Goal: Task Accomplishment & Management: Complete application form

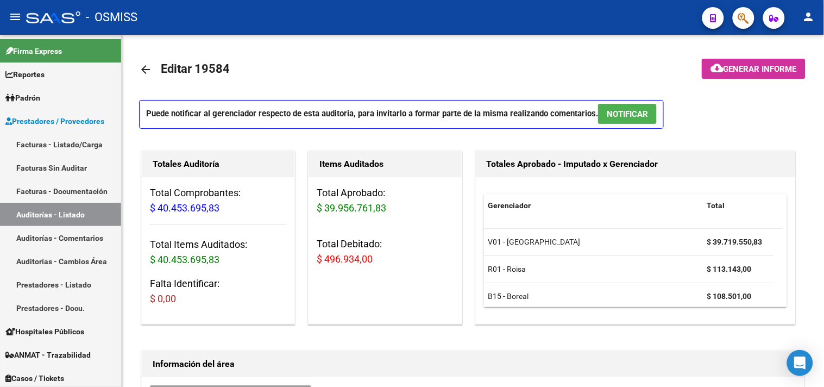
scroll to position [499, 0]
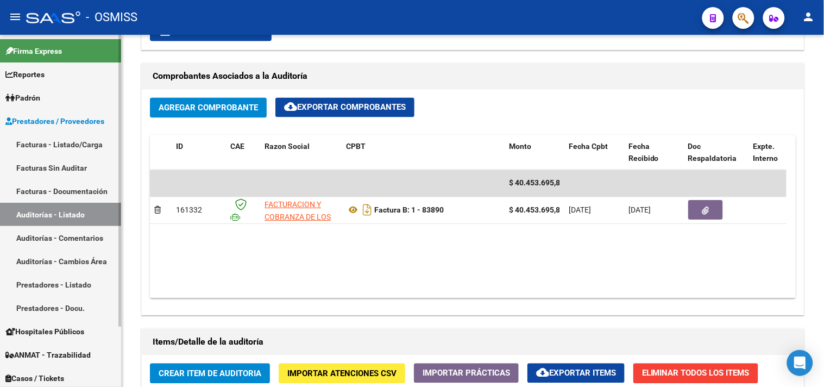
click at [66, 215] on link "Auditorías - Listado" at bounding box center [60, 214] width 121 height 23
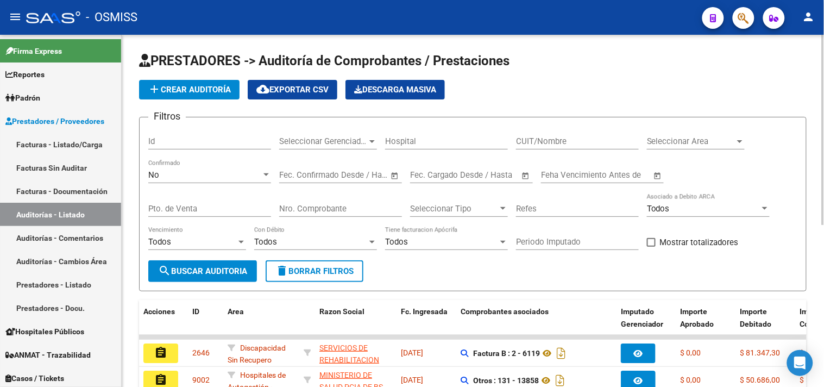
click at [327, 142] on span "Seleccionar Gerenciador" at bounding box center [323, 141] width 88 height 10
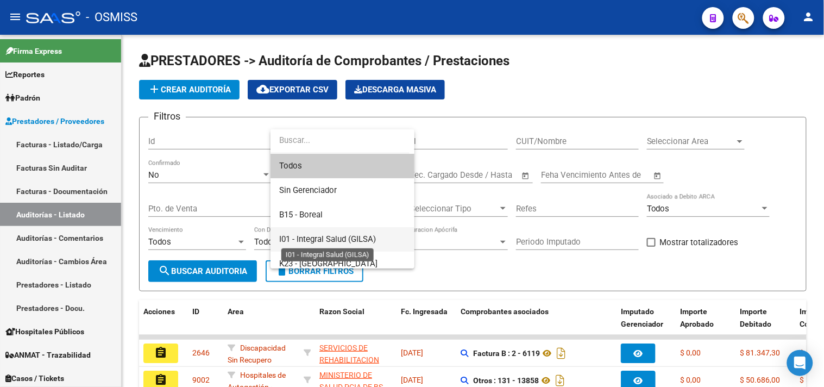
click at [350, 232] on span "I01 - Integral Salud (GILSA)" at bounding box center [342, 239] width 127 height 24
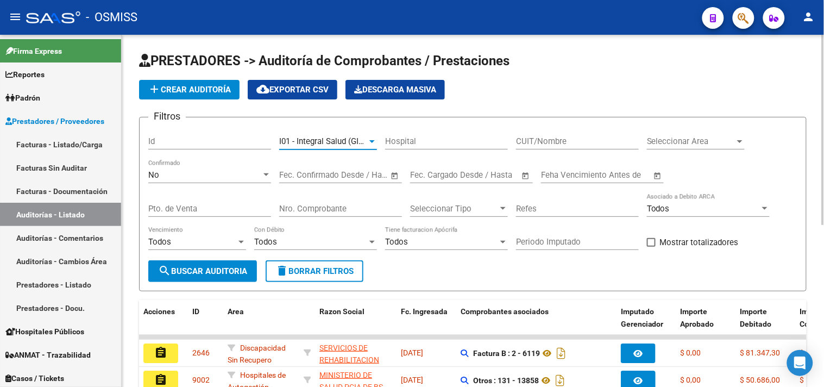
click at [707, 140] on span "Seleccionar Area" at bounding box center [691, 141] width 88 height 10
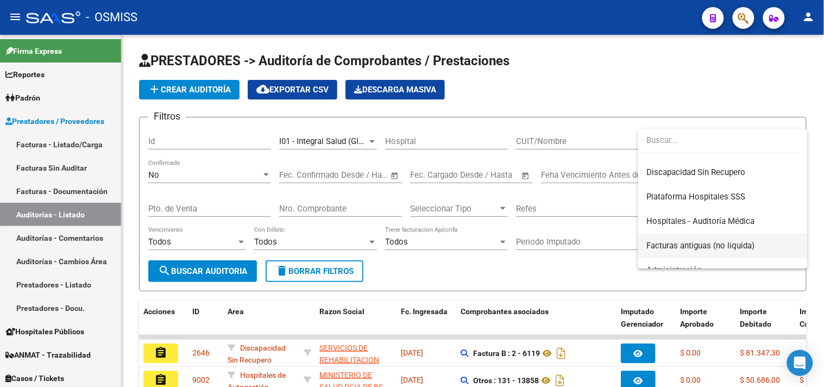
scroll to position [180, 0]
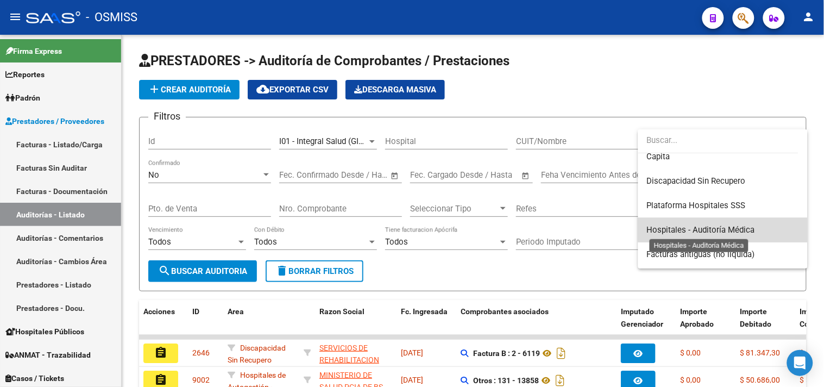
click at [743, 226] on span "Hospitales - Auditoría Médica" at bounding box center [701, 230] width 108 height 10
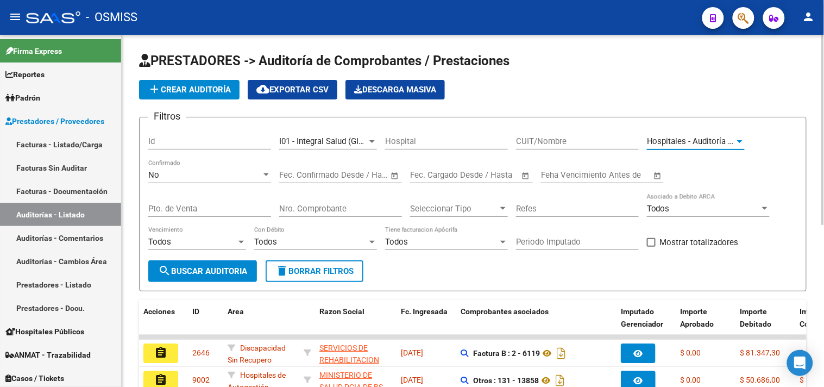
click at [686, 142] on span "Hospitales - Auditoría Médica" at bounding box center [701, 141] width 108 height 10
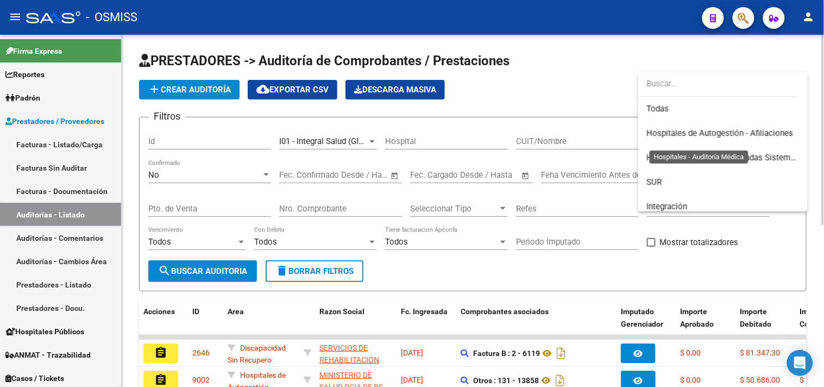
scroll to position [212, 0]
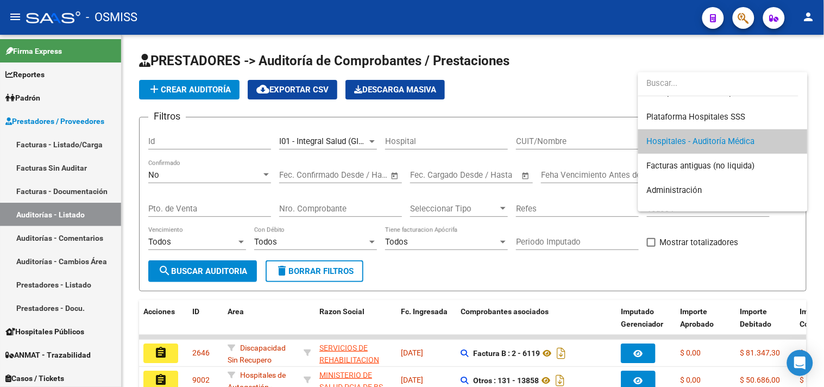
click at [206, 274] on div at bounding box center [412, 193] width 824 height 387
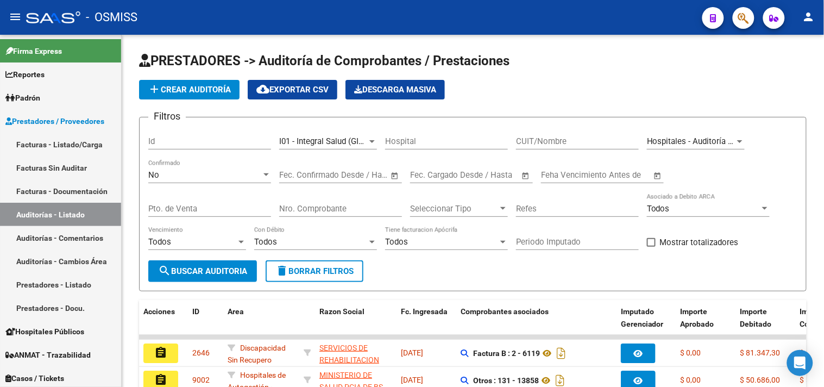
click at [206, 274] on span "search Buscar Auditoria" at bounding box center [202, 271] width 89 height 10
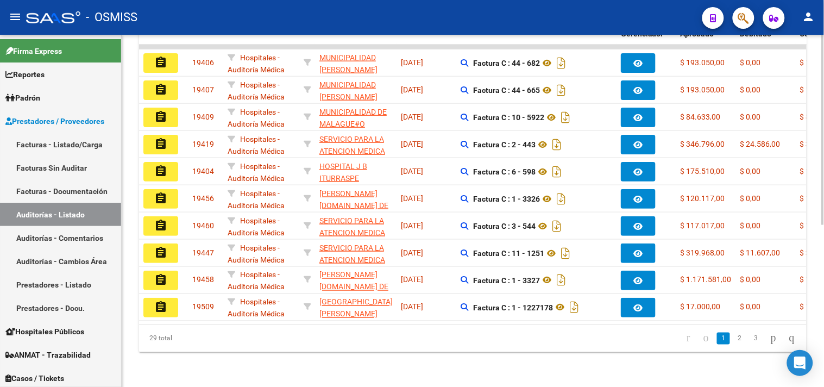
scroll to position [299, 0]
click at [733, 341] on link "2" at bounding box center [739, 338] width 13 height 12
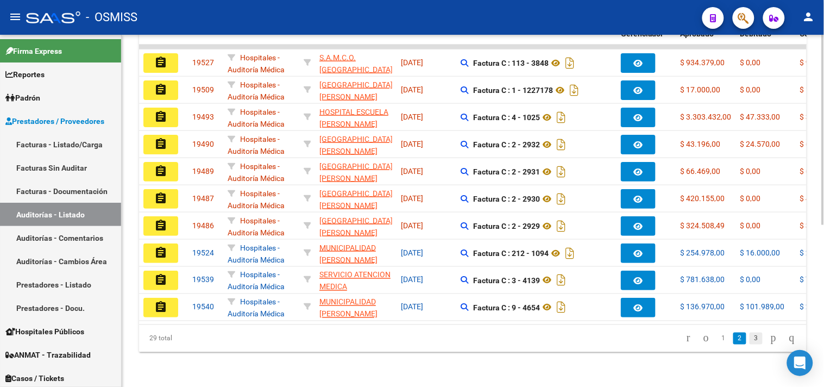
click at [750, 338] on link "3" at bounding box center [756, 338] width 13 height 12
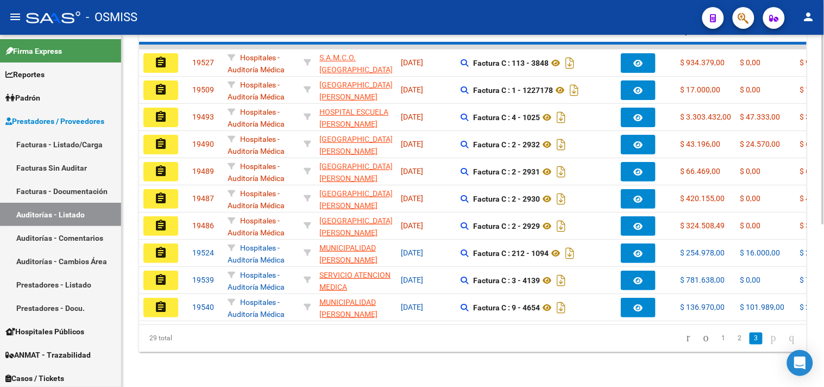
scroll to position [272, 0]
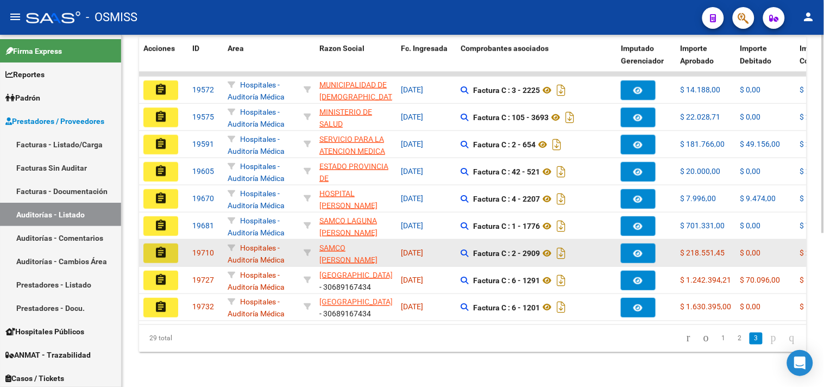
click at [158, 247] on mat-icon "assignment" at bounding box center [160, 252] width 13 height 13
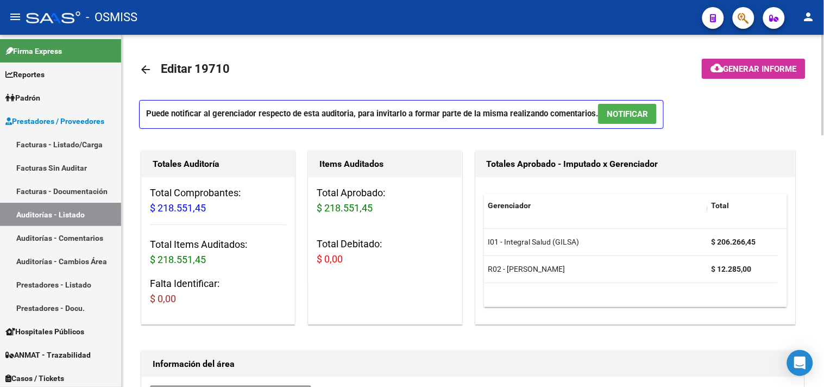
click at [630, 105] on button "NOTIFICAR" at bounding box center [627, 114] width 59 height 20
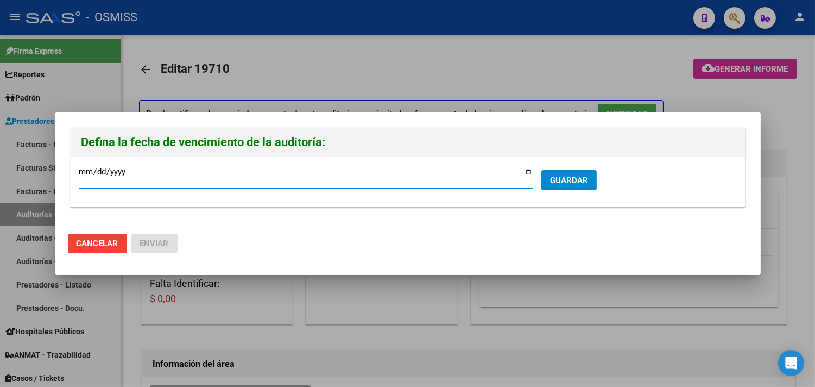
type input "[DATE]"
click at [580, 174] on button "GUARDAR" at bounding box center [569, 180] width 55 height 20
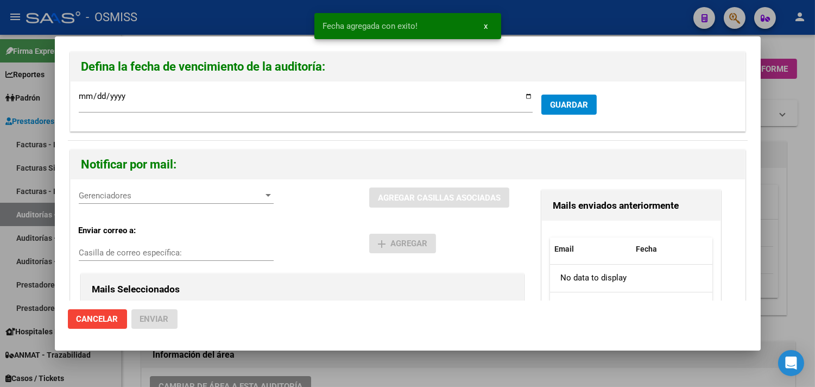
click at [192, 194] on span "Gerenciadores" at bounding box center [171, 196] width 185 height 10
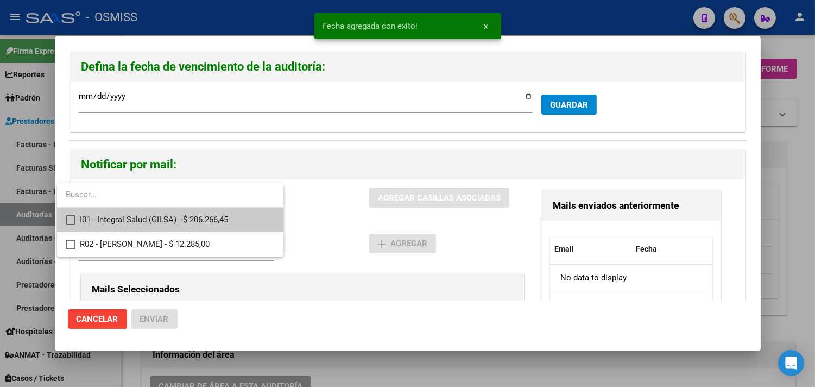
click at [171, 218] on span "I01 - Integral Salud (GILSA) - $ 206.266,45" at bounding box center [177, 219] width 195 height 24
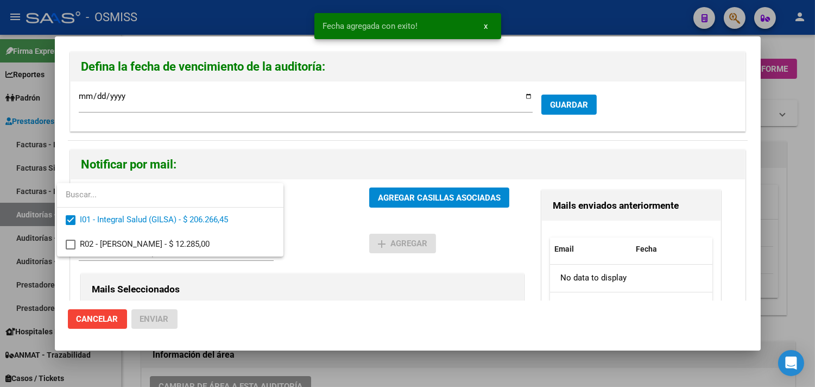
click at [284, 282] on div at bounding box center [407, 193] width 815 height 387
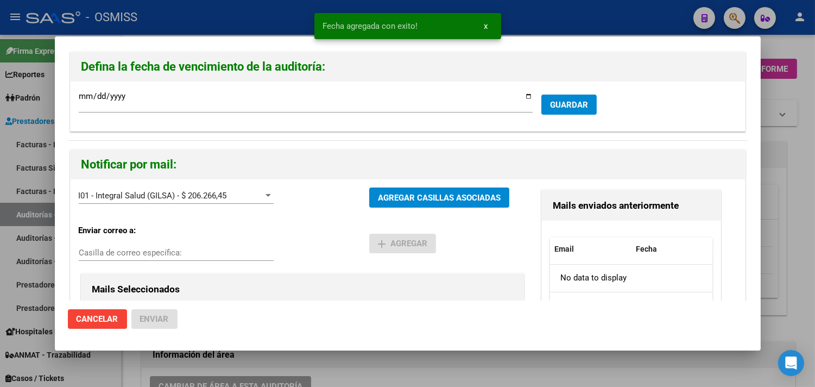
click at [227, 255] on input "Casilla de correo específica:" at bounding box center [176, 253] width 195 height 10
paste input "[PERSON_NAME][EMAIL_ADDRESS][DOMAIN_NAME]"
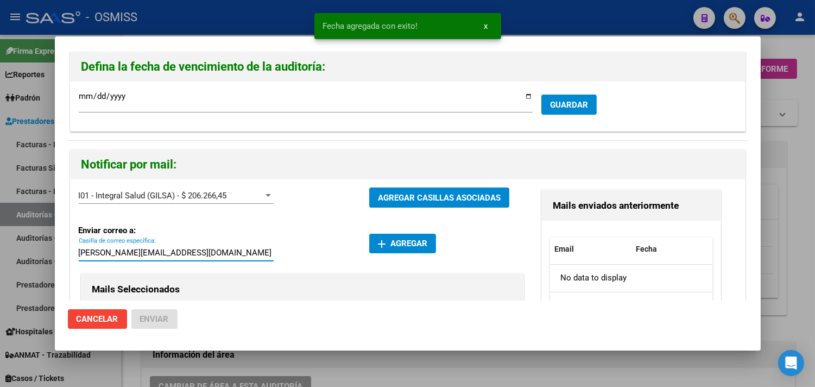
type input "[PERSON_NAME][EMAIL_ADDRESS][DOMAIN_NAME]"
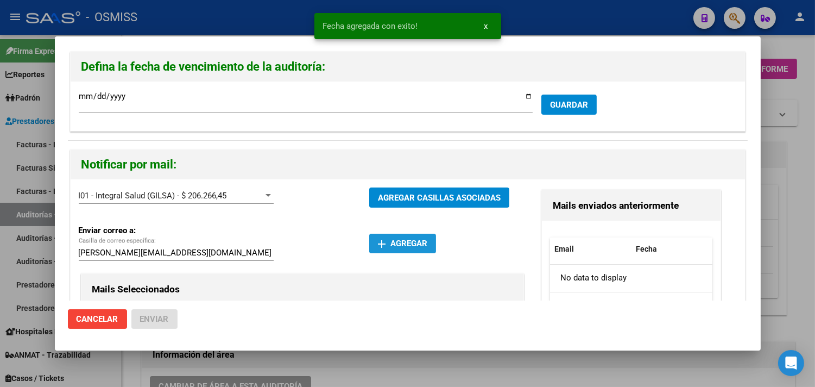
click at [406, 251] on button "add Agregar" at bounding box center [402, 244] width 67 height 20
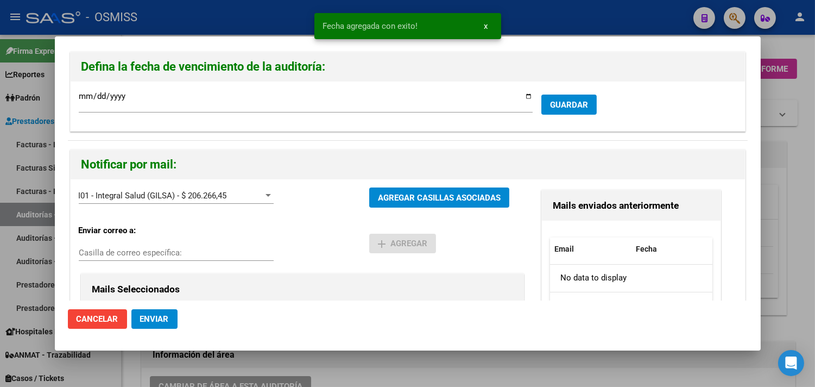
click at [144, 323] on span "Enviar" at bounding box center [154, 319] width 29 height 10
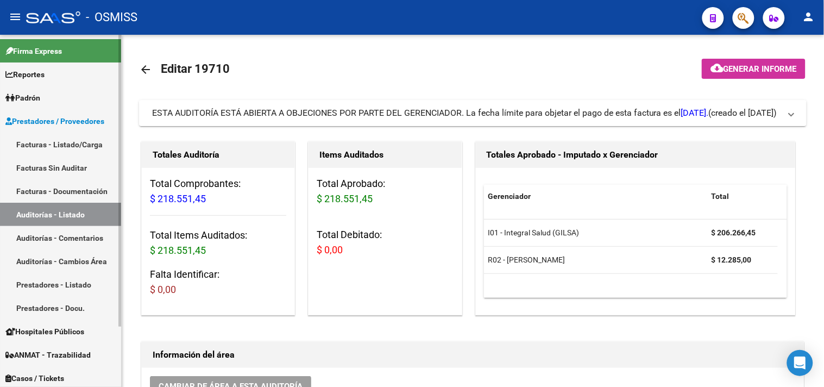
click at [77, 145] on link "Facturas - Listado/Carga" at bounding box center [60, 144] width 121 height 23
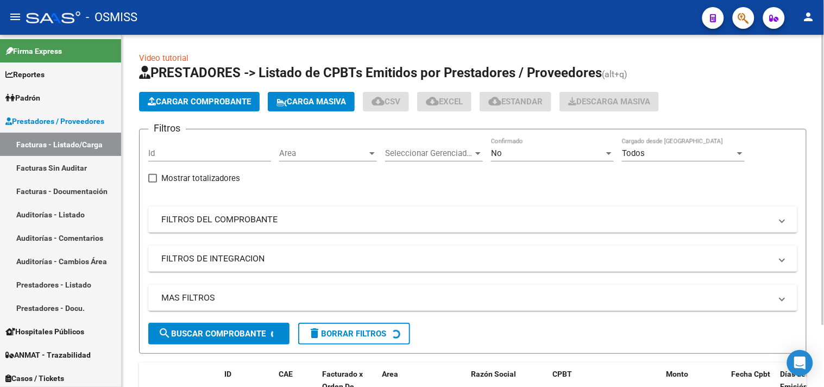
click at [151, 98] on icon "button" at bounding box center [152, 101] width 8 height 8
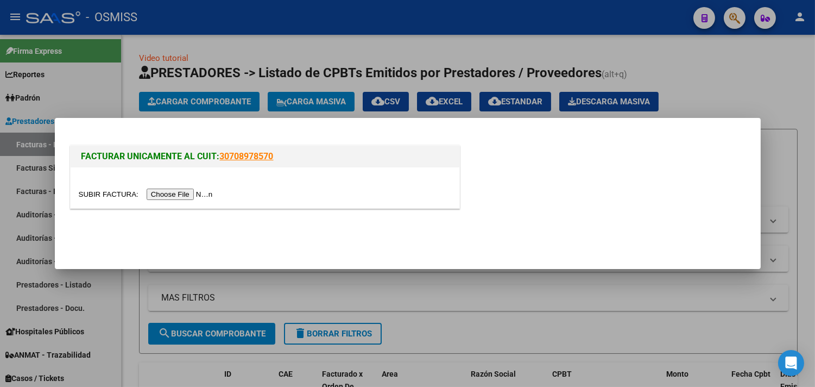
click at [177, 193] on input "file" at bounding box center [147, 193] width 137 height 11
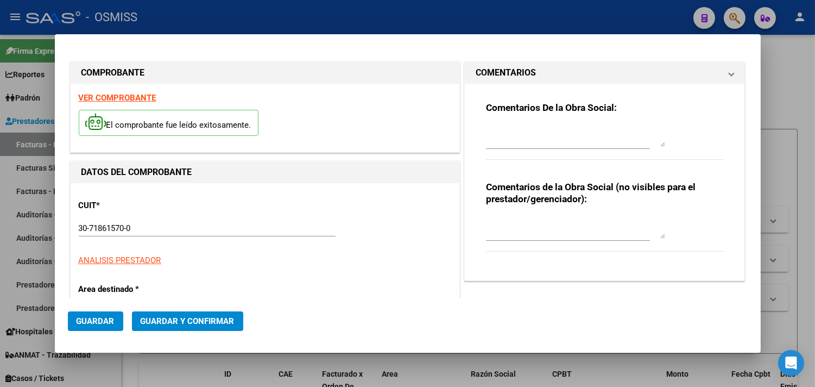
type input "[DATE]"
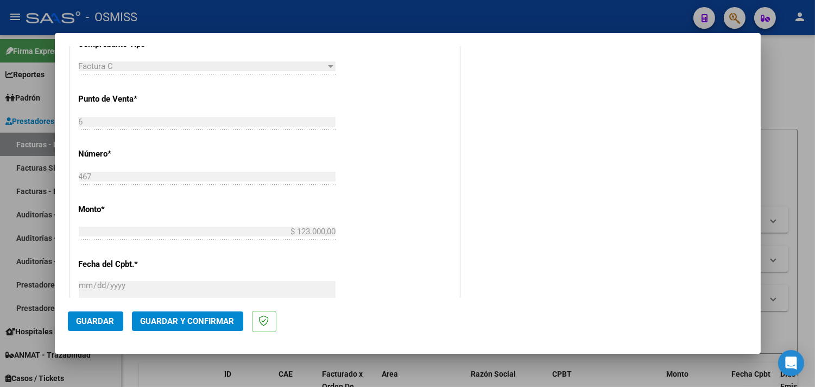
scroll to position [362, 0]
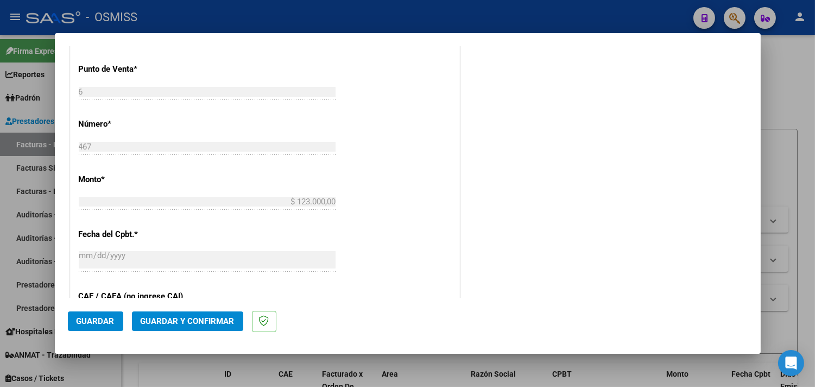
click at [186, 320] on span "Guardar y Confirmar" at bounding box center [188, 321] width 94 height 10
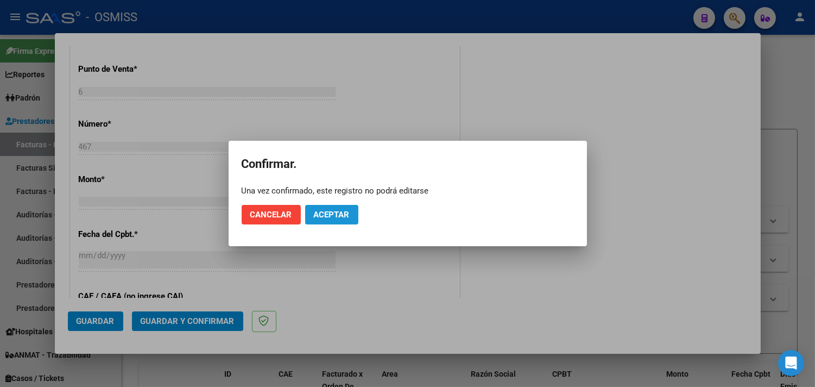
click at [328, 209] on button "Aceptar" at bounding box center [331, 215] width 53 height 20
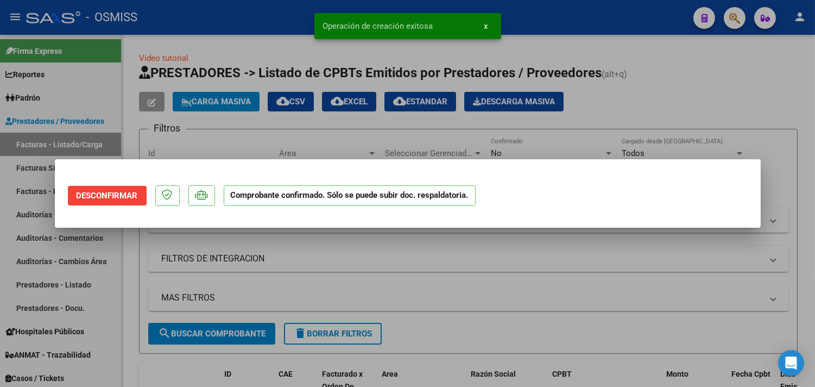
scroll to position [0, 0]
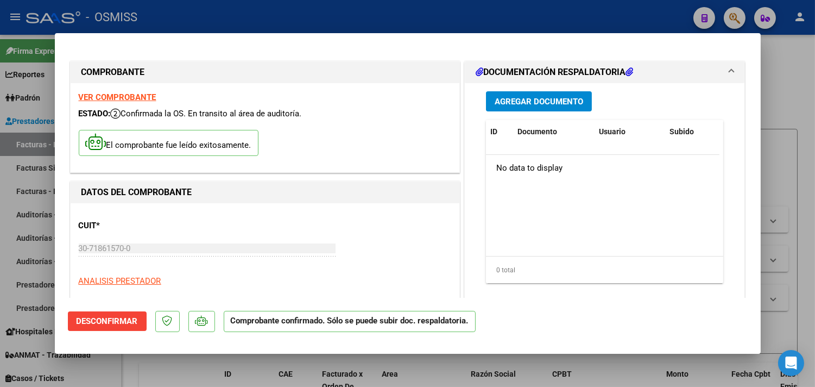
click at [356, 22] on div at bounding box center [407, 193] width 815 height 387
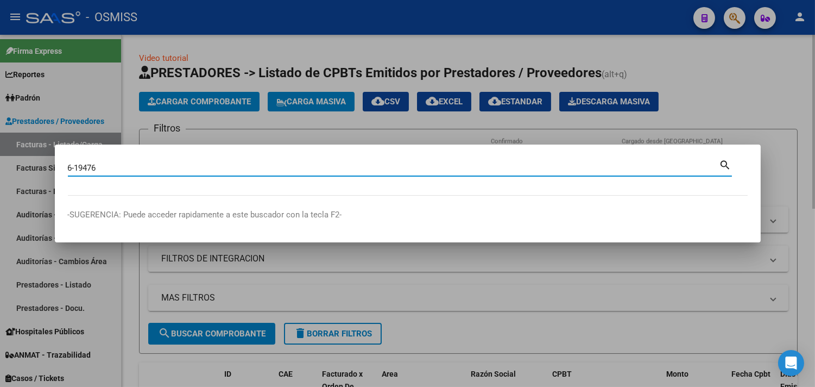
type input "6-19476"
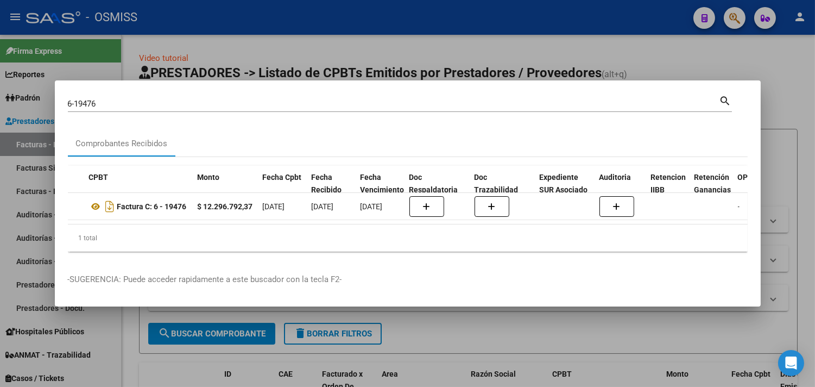
scroll to position [0, 335]
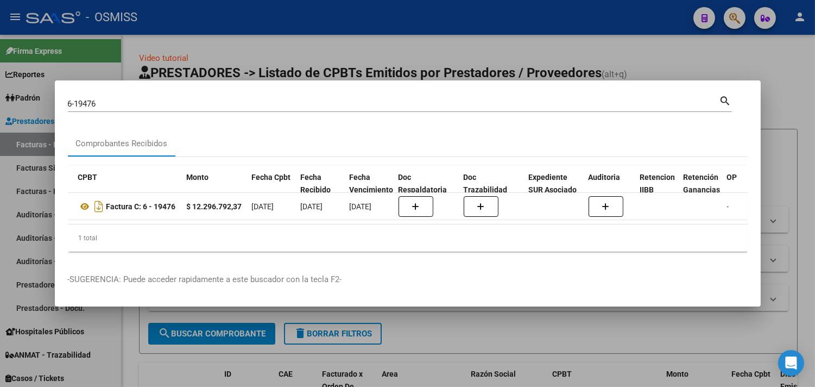
click at [787, 60] on div at bounding box center [407, 193] width 815 height 387
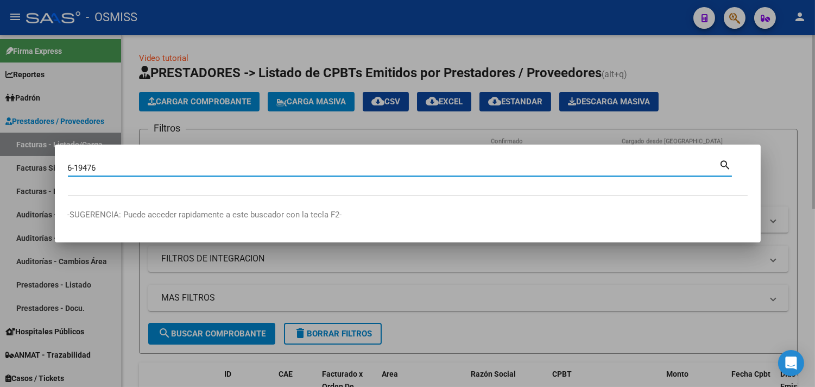
type input "6-19476"
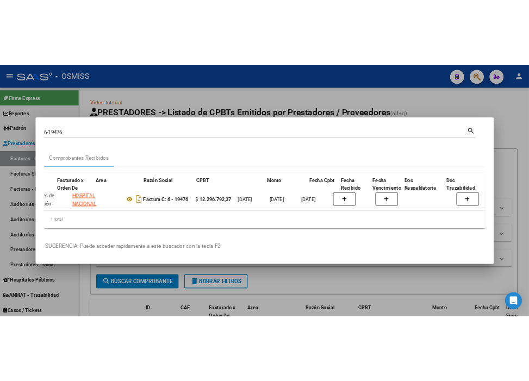
scroll to position [0, 0]
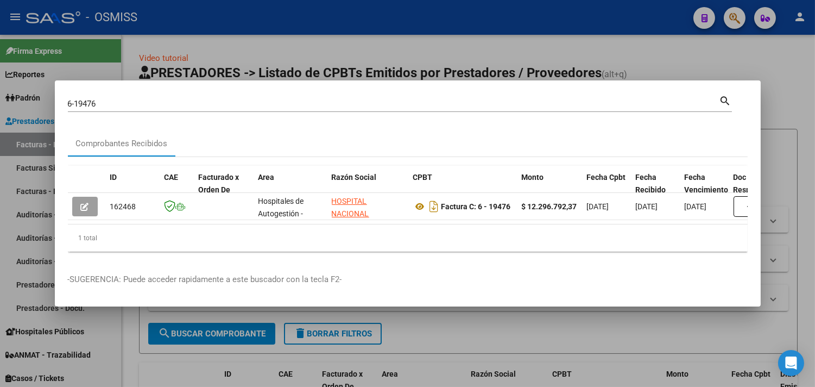
click at [398, 54] on div at bounding box center [407, 193] width 815 height 387
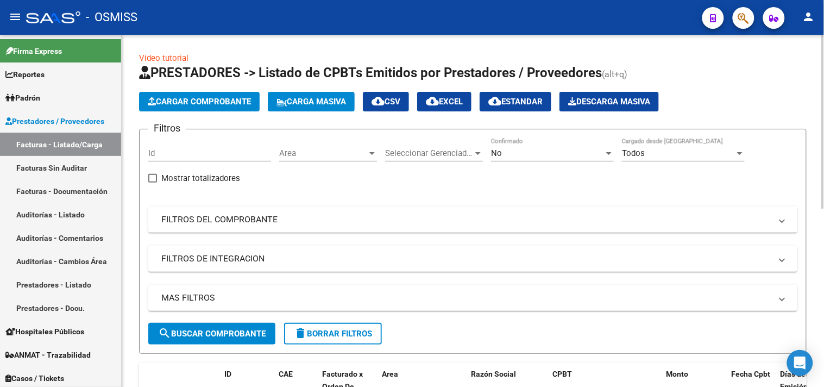
click at [190, 104] on span "Cargar Comprobante" at bounding box center [199, 102] width 103 height 10
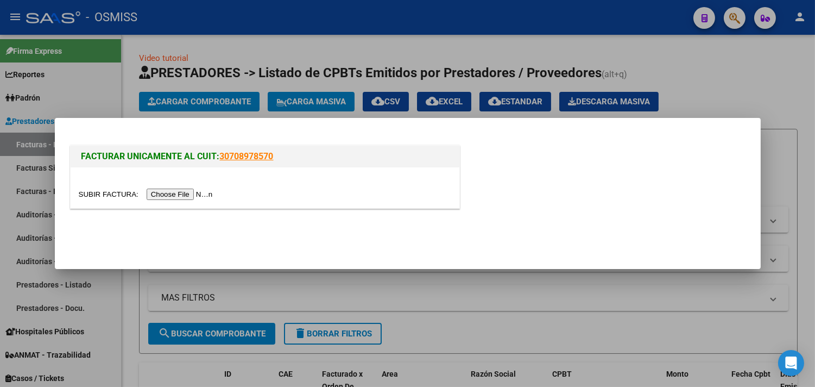
click at [206, 197] on input "file" at bounding box center [147, 193] width 137 height 11
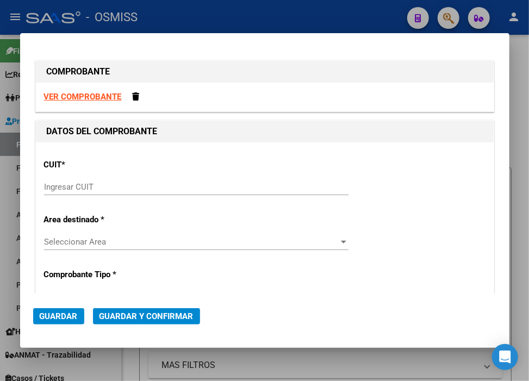
click at [110, 187] on input "Ingresar CUIT" at bounding box center [196, 187] width 304 height 10
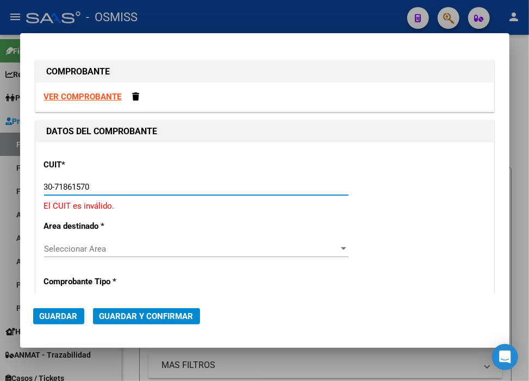
type input "30-71861570-0"
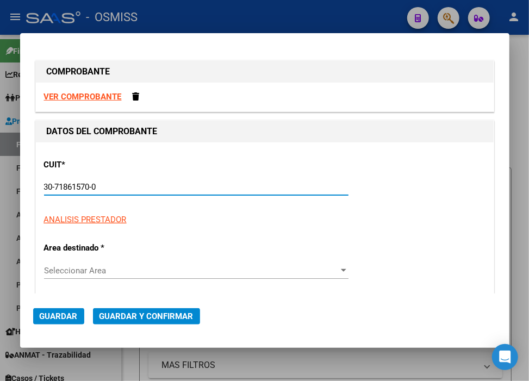
type input "0"
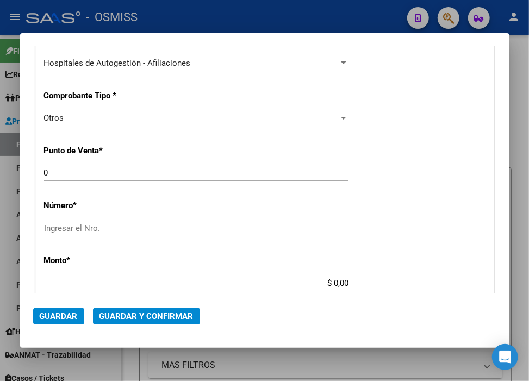
scroll to position [241, 0]
type input "30-71861570-0"
click at [90, 228] on input "Ingresar el Nro." at bounding box center [196, 227] width 304 height 10
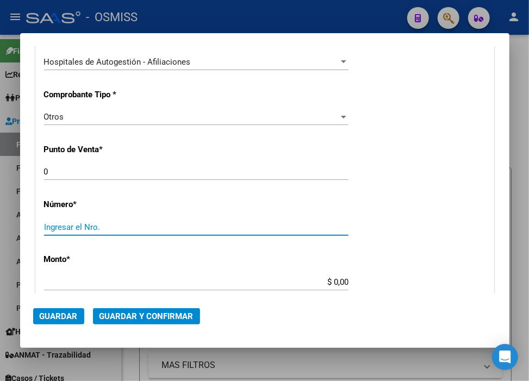
paste input "32626"
type input "32626"
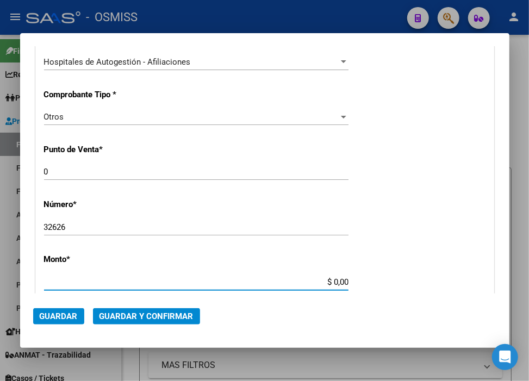
click at [329, 282] on input "$ 0,00" at bounding box center [196, 282] width 304 height 10
type input "$ 52.000,00"
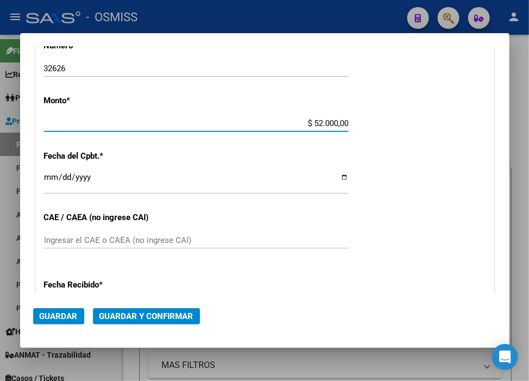
scroll to position [422, 0]
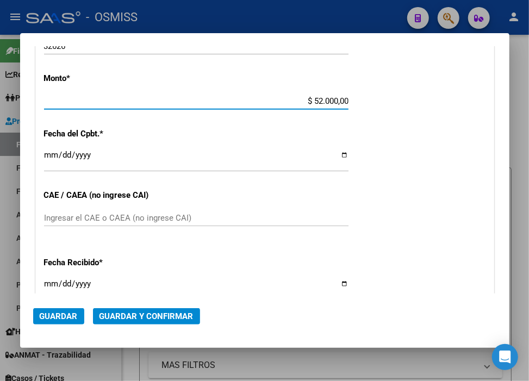
click at [51, 152] on input "Ingresar la fecha" at bounding box center [196, 158] width 304 height 17
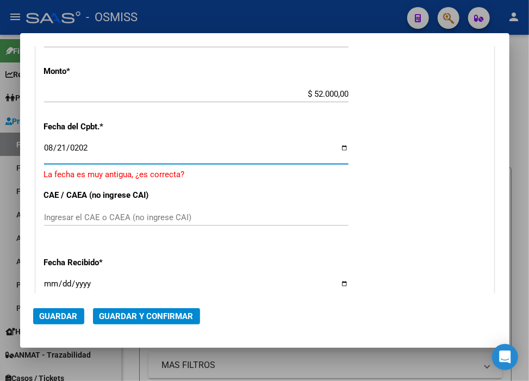
type input "[DATE]"
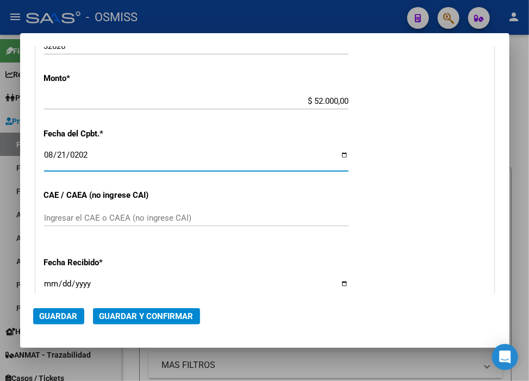
click at [183, 315] on span "Guardar y Confirmar" at bounding box center [146, 316] width 94 height 10
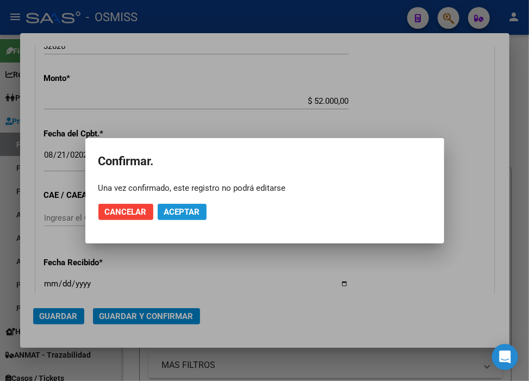
click at [205, 206] on button "Aceptar" at bounding box center [182, 212] width 49 height 16
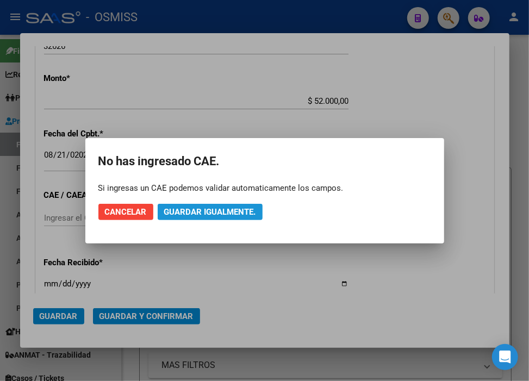
click at [204, 205] on button "Guardar igualmente." at bounding box center [210, 212] width 105 height 16
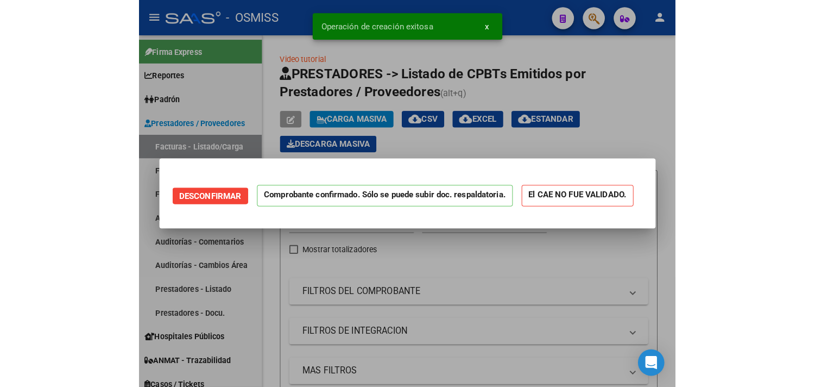
scroll to position [0, 0]
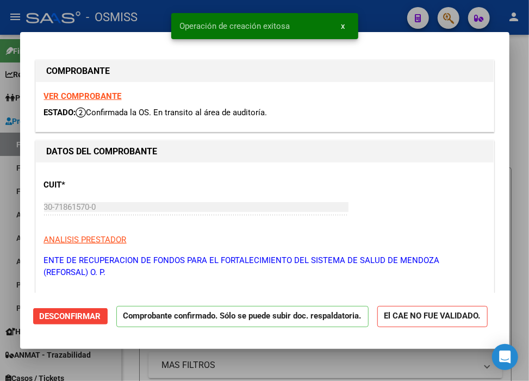
type input "[DATE]"
click at [382, 9] on div at bounding box center [264, 190] width 529 height 381
type input "$ 0,00"
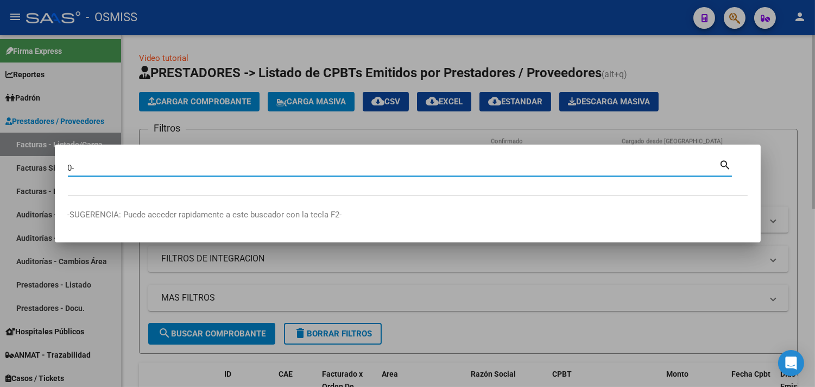
paste input "32626"
type input "0-32626"
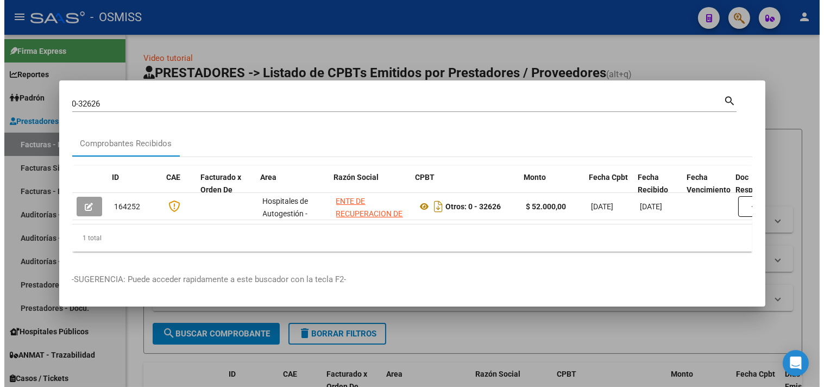
scroll to position [0, 454]
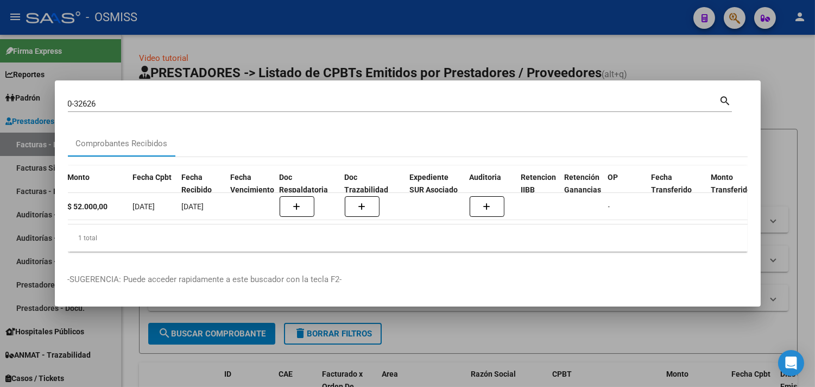
click at [365, 46] on div at bounding box center [407, 193] width 815 height 387
